Goal: Information Seeking & Learning: Learn about a topic

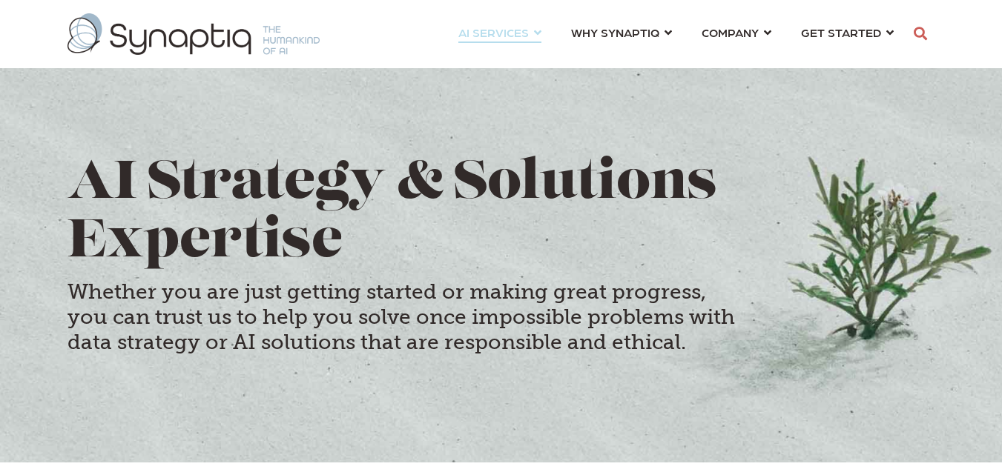
click at [535, 33] on link "AI SERVICES ⇲ By Industry Construction & Real Estate Healthcare Legal Governmen…" at bounding box center [499, 32] width 83 height 27
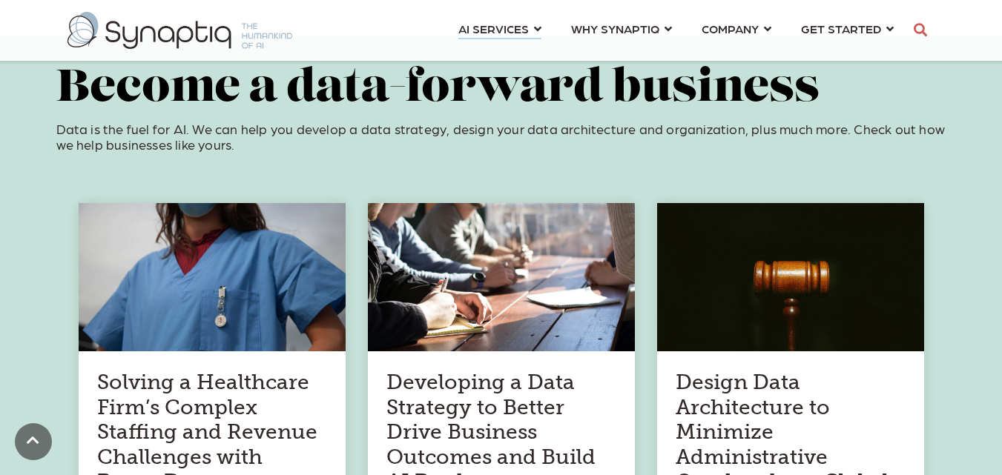
scroll to position [890, 0]
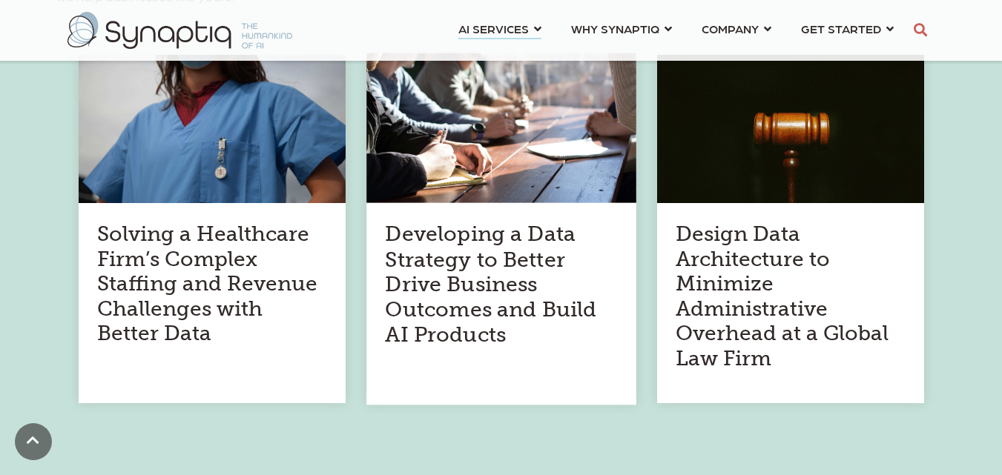
click at [497, 306] on h4 "Developing a Data Strategy to Better Drive Business Outcomes and Build AI Produ…" at bounding box center [501, 285] width 232 height 126
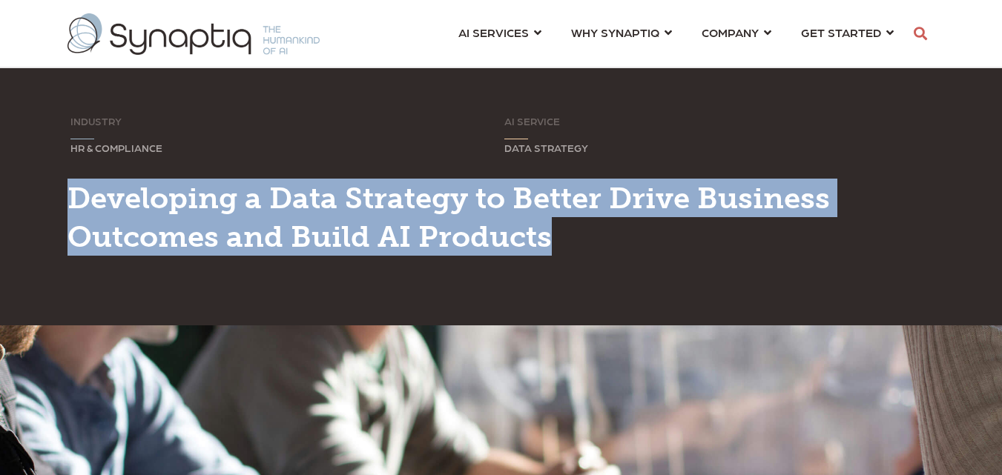
drag, startPoint x: 70, startPoint y: 194, endPoint x: 573, endPoint y: 242, distance: 504.4
type textarea "**********"
click at [573, 242] on h1 "Developing a Data Strategy to Better Drive Business Outcomes and Build AI Produ…" at bounding box center [501, 217] width 868 height 77
copy span "Developing a Data Strategy to Better Drive Business Outcomes and Build AI Produ…"
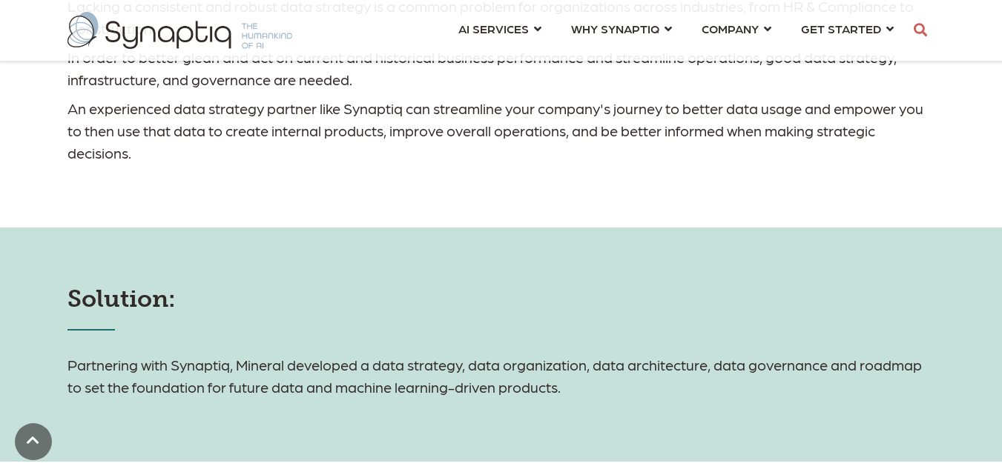
scroll to position [1483, 0]
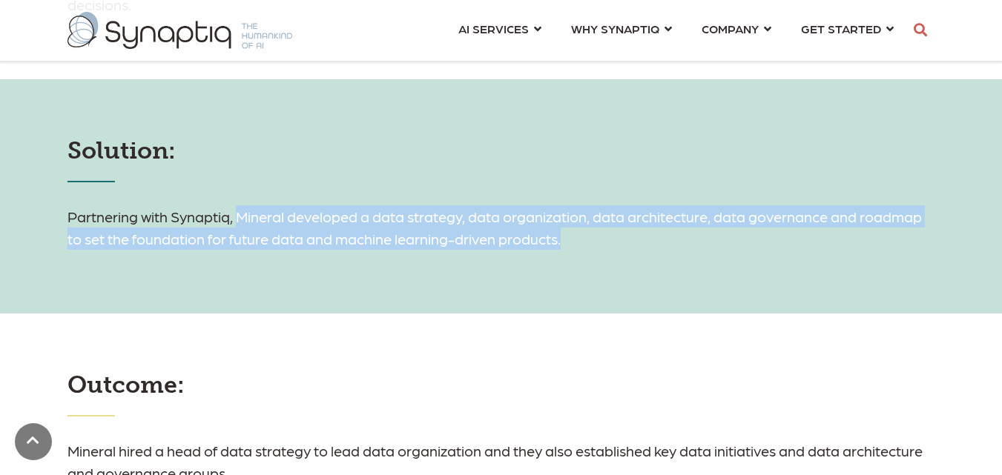
drag, startPoint x: 238, startPoint y: 217, endPoint x: 570, endPoint y: 257, distance: 333.9
click at [570, 257] on div "Solution: Partnering with Synaptiq, Mineral developed a data strategy, data org…" at bounding box center [501, 196] width 1002 height 234
copy h6 "Mineral developed a data strategy, data organization, data architecture, data g…"
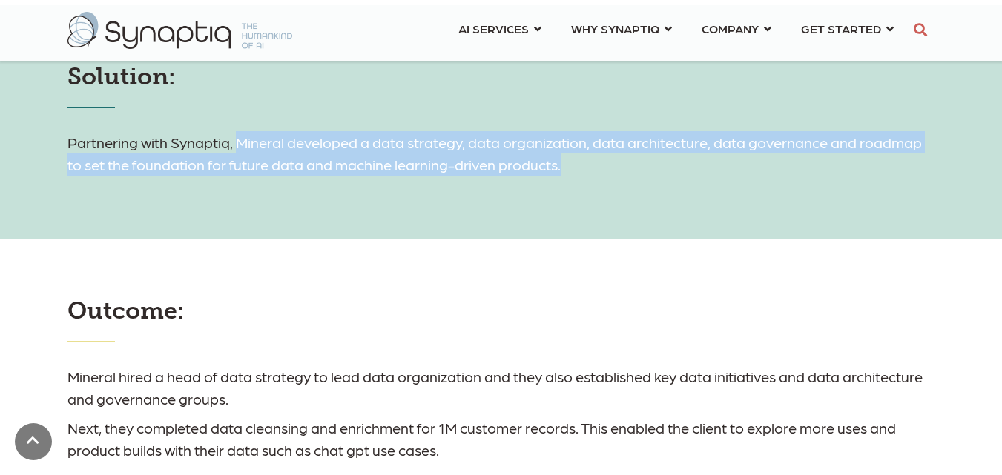
scroll to position [1631, 0]
